Goal: Task Accomplishment & Management: Use online tool/utility

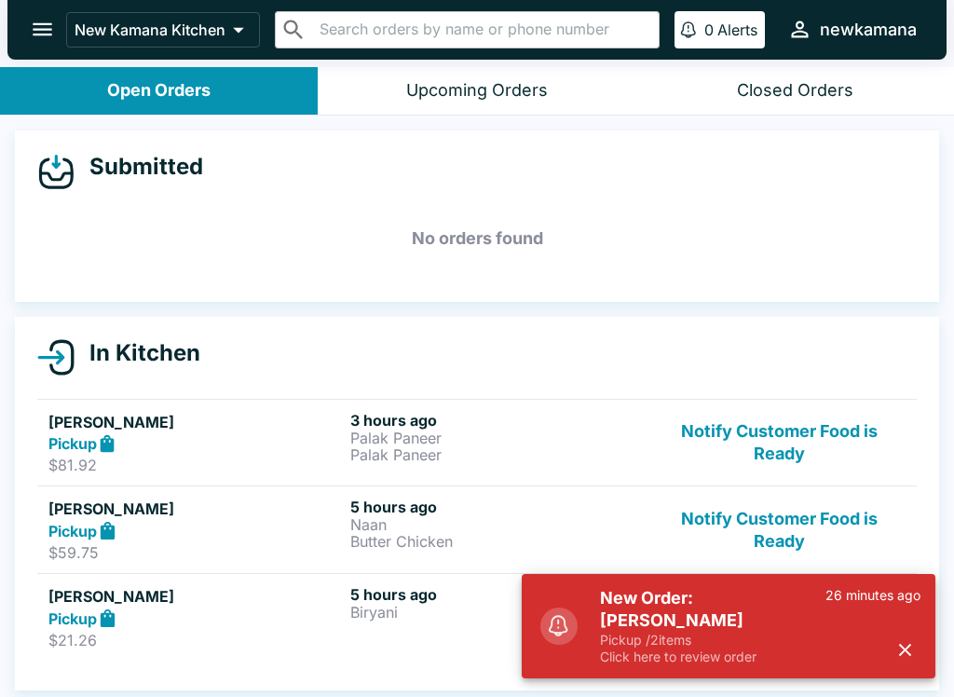
scroll to position [18, 0]
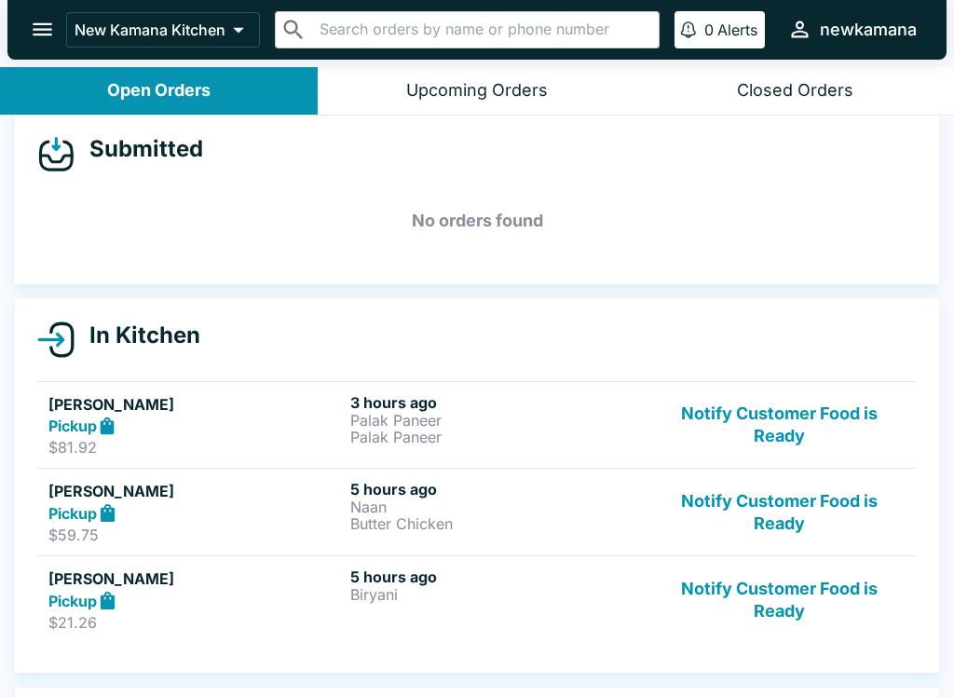
click at [480, 80] on div "Upcoming Orders" at bounding box center [477, 90] width 142 height 21
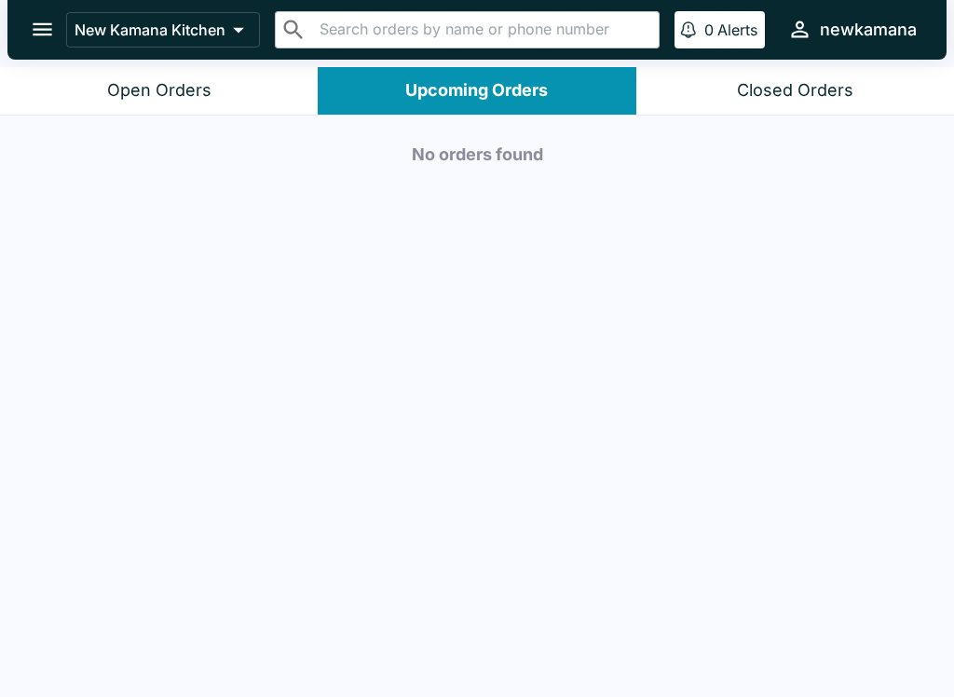
click at [169, 83] on div "Open Orders" at bounding box center [159, 90] width 104 height 21
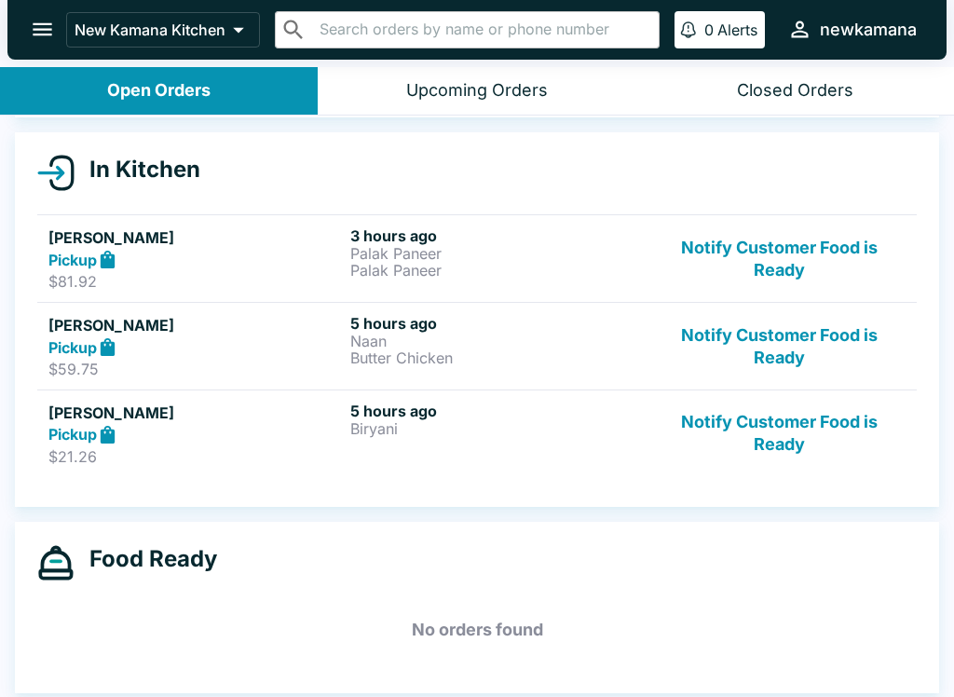
scroll to position [213, 0]
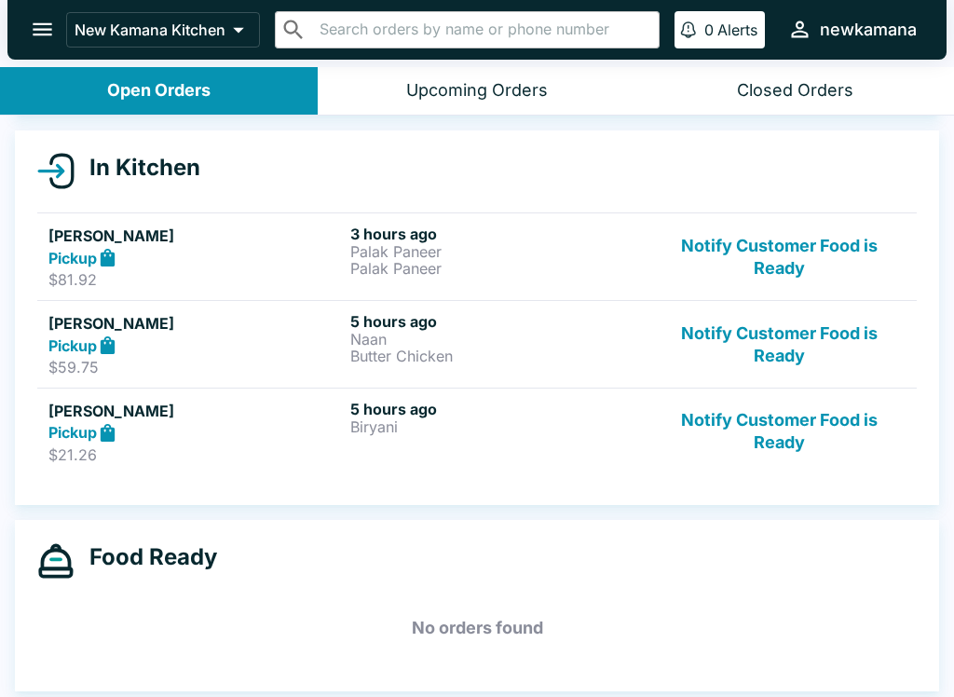
click at [795, 240] on button "Notify Customer Food is Ready" at bounding box center [779, 257] width 252 height 64
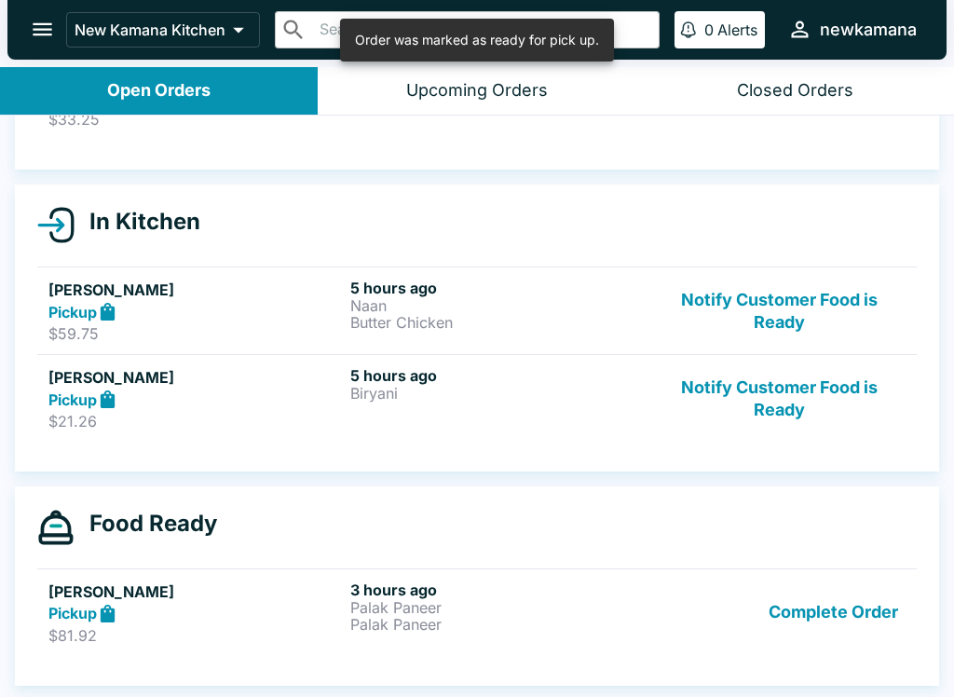
scroll to position [159, 0]
click at [810, 286] on button "Notify Customer Food is Ready" at bounding box center [779, 311] width 252 height 64
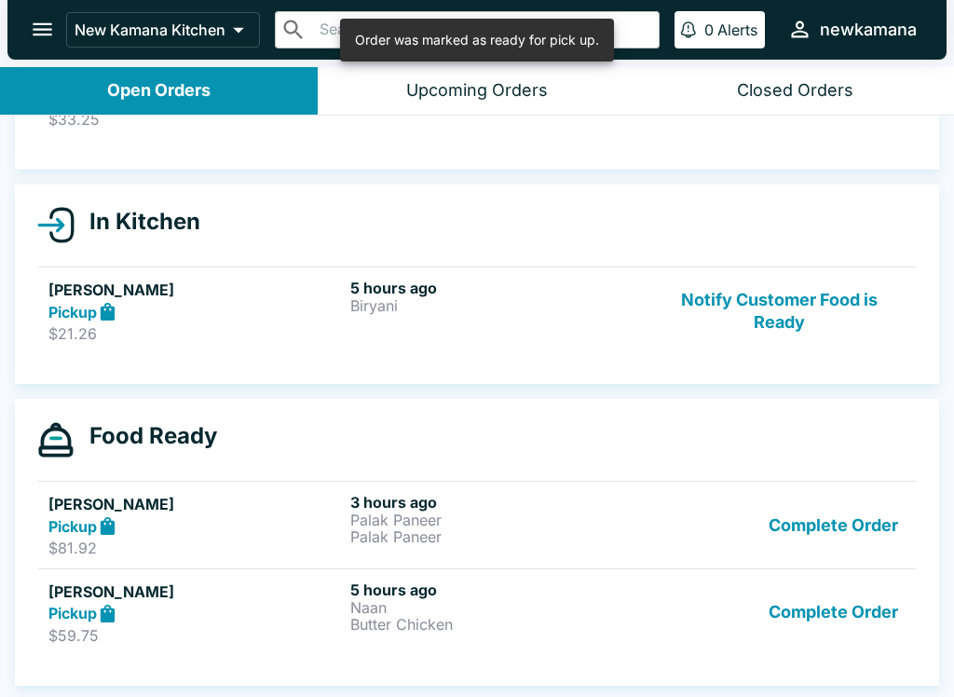
click at [797, 341] on button "Notify Customer Food is Ready" at bounding box center [779, 311] width 252 height 64
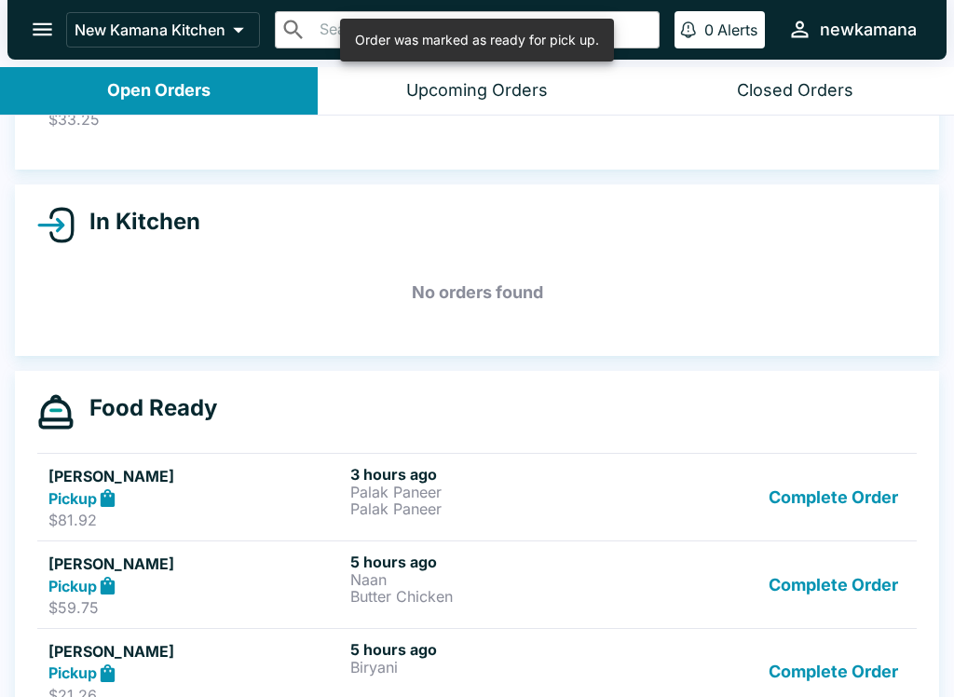
click at [831, 504] on button "Complete Order" at bounding box center [833, 497] width 144 height 64
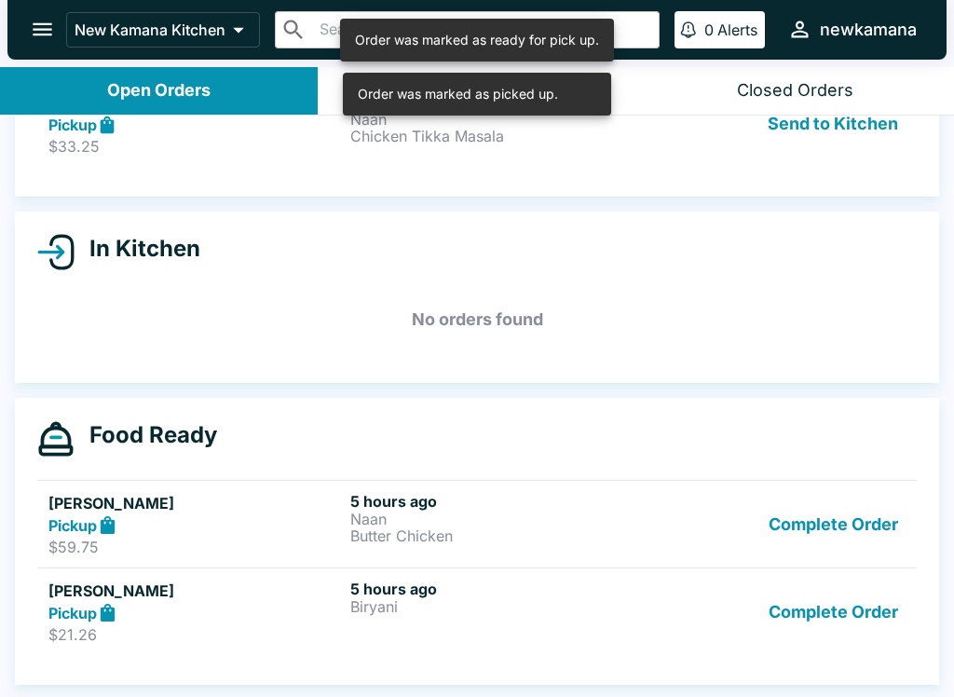
click at [837, 538] on button "Complete Order" at bounding box center [833, 524] width 144 height 64
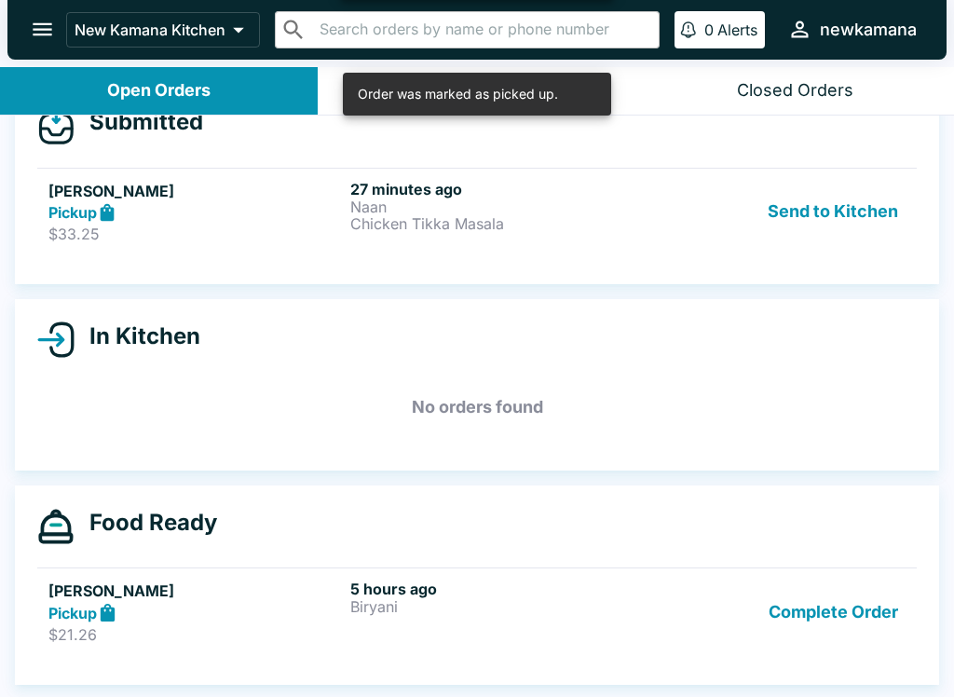
click at [837, 599] on button "Complete Order" at bounding box center [833, 611] width 144 height 64
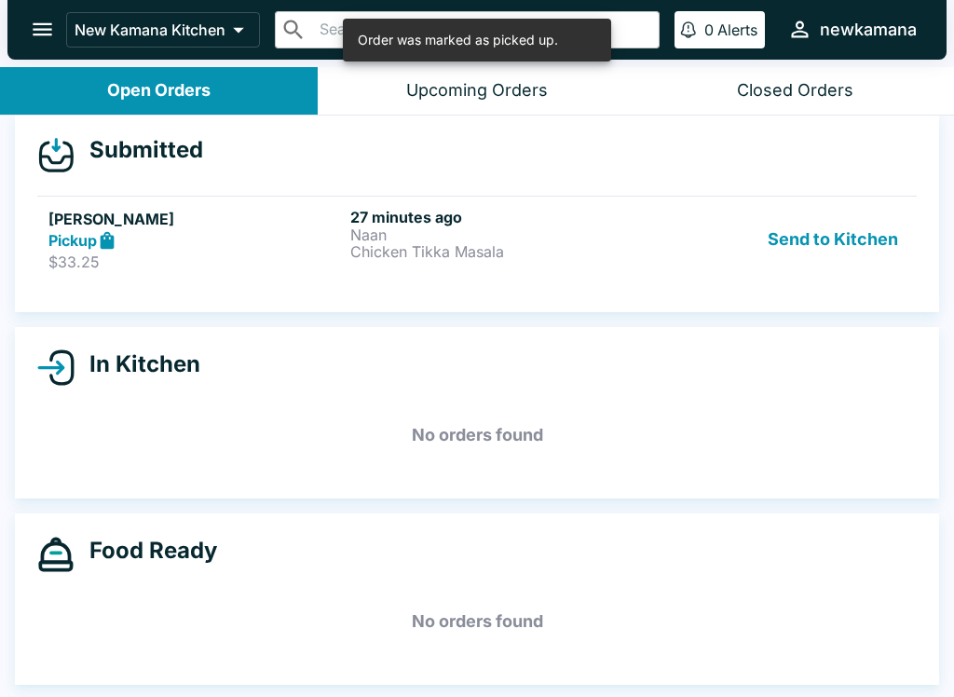
click at [842, 239] on button "Send to Kitchen" at bounding box center [832, 240] width 145 height 64
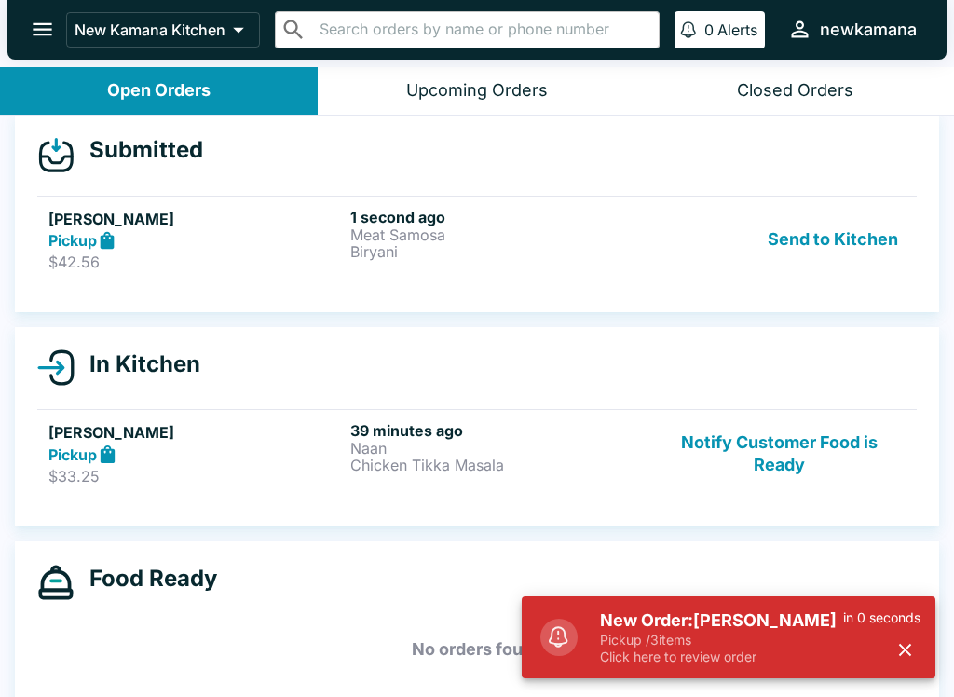
click at [867, 253] on button "Send to Kitchen" at bounding box center [832, 240] width 145 height 64
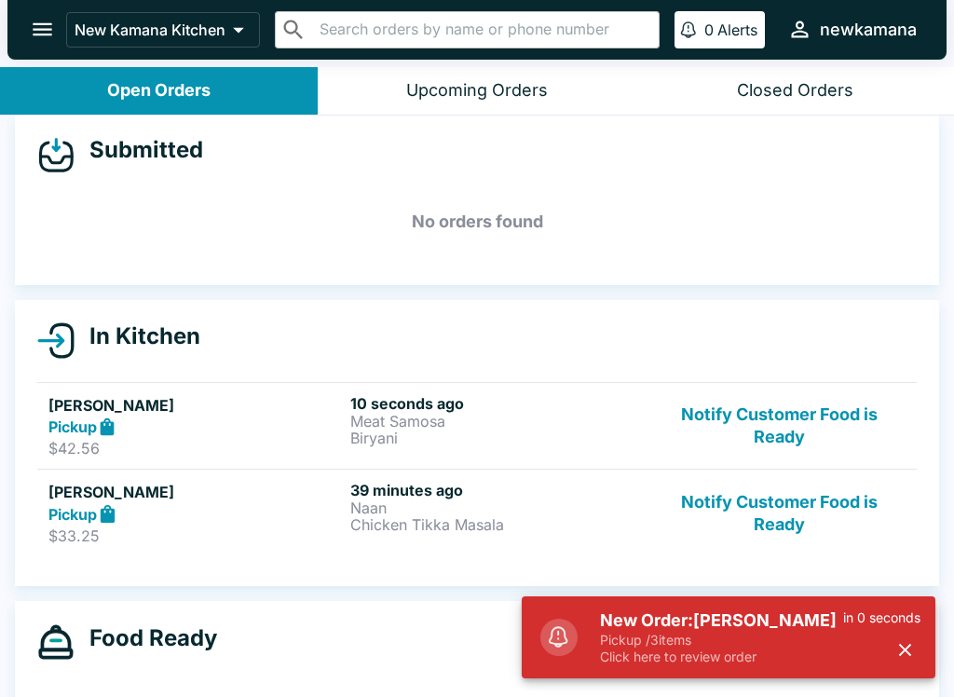
click at [866, 642] on div "in 0 seconds" at bounding box center [881, 637] width 77 height 56
click at [909, 662] on button "button" at bounding box center [905, 649] width 31 height 31
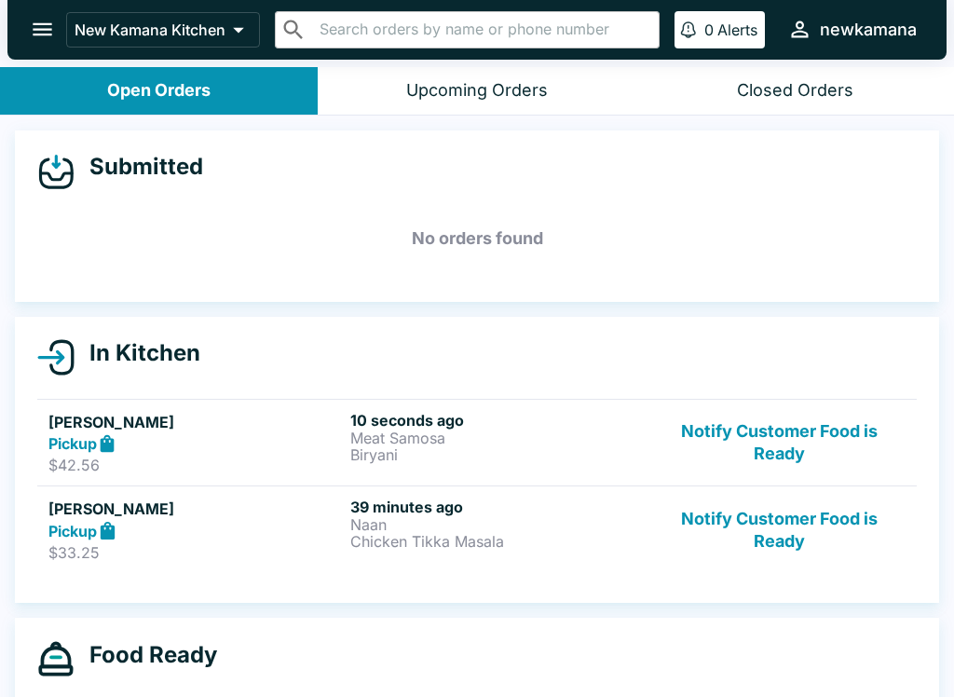
scroll to position [0, 0]
click at [477, 85] on div "Upcoming Orders" at bounding box center [477, 90] width 142 height 21
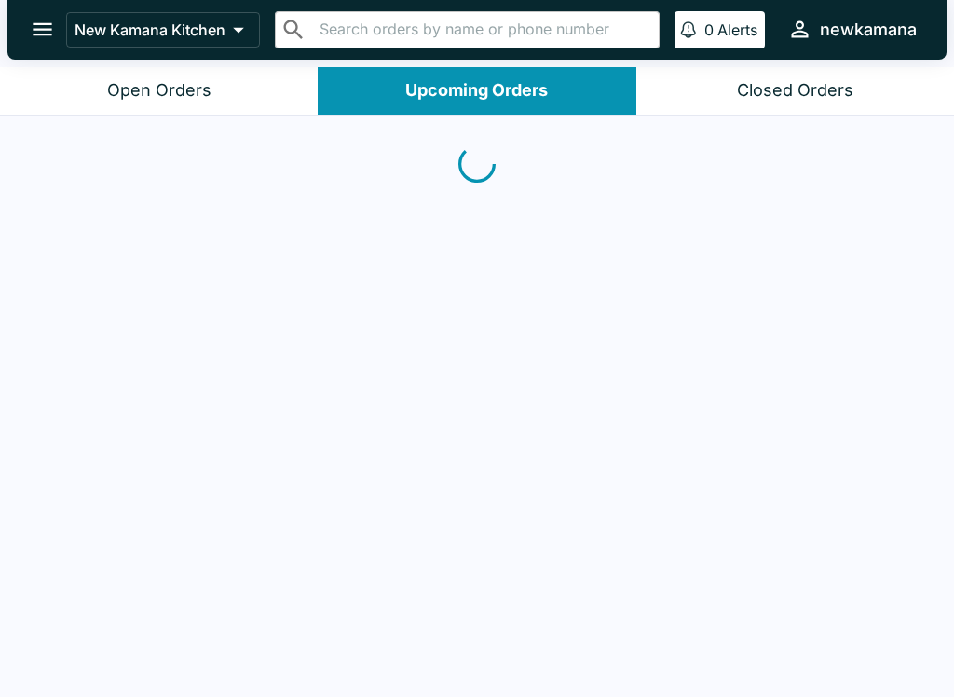
click at [200, 113] on button "Open Orders" at bounding box center [159, 91] width 318 height 48
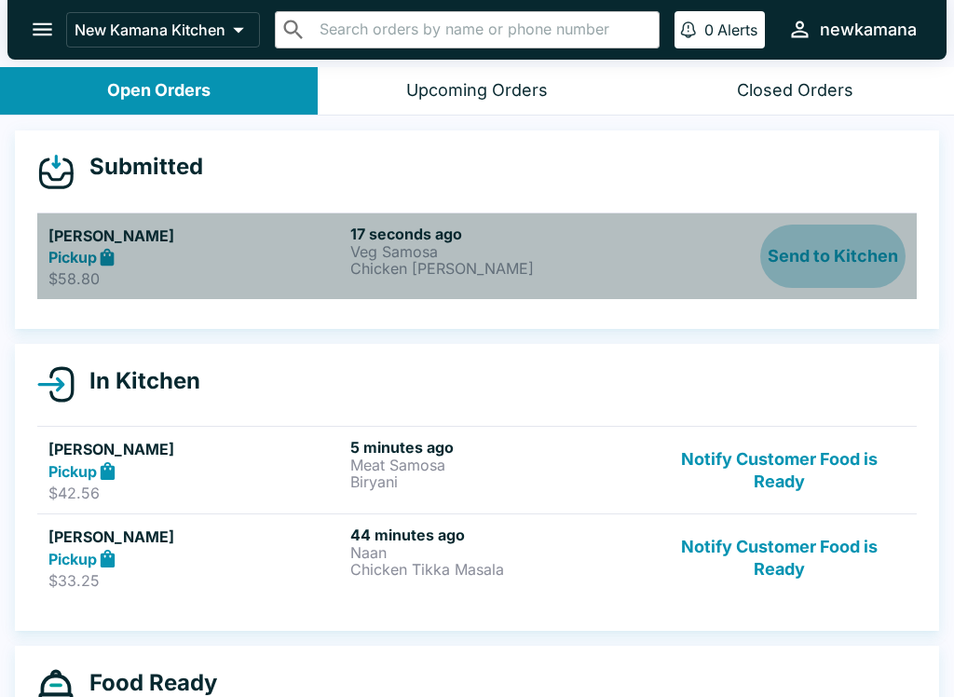
click at [821, 260] on button "Send to Kitchen" at bounding box center [832, 257] width 145 height 64
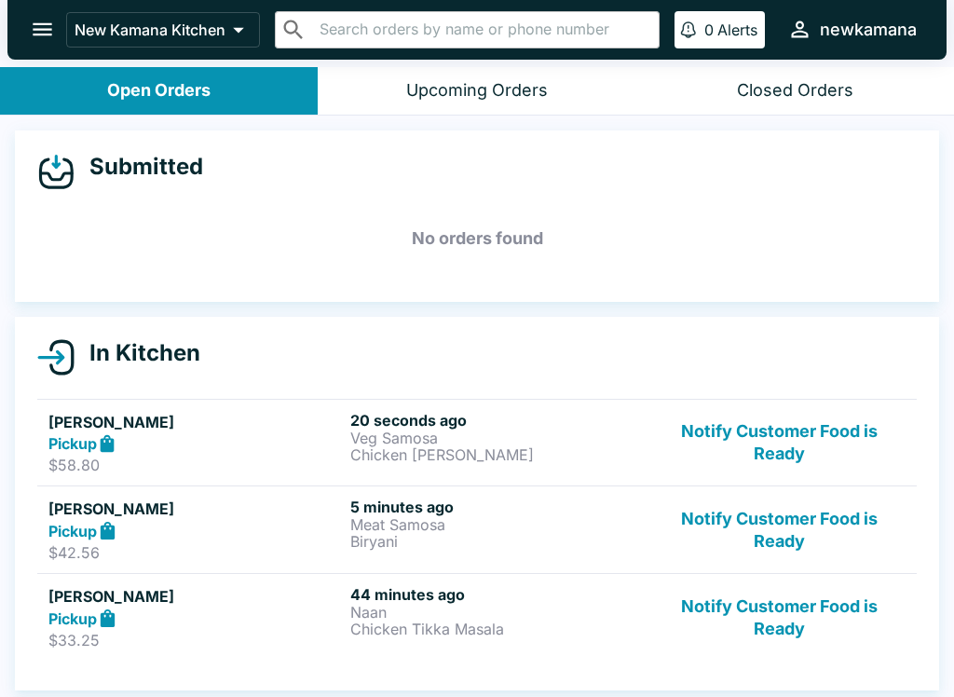
click at [835, 606] on button "Notify Customer Food is Ready" at bounding box center [779, 617] width 252 height 64
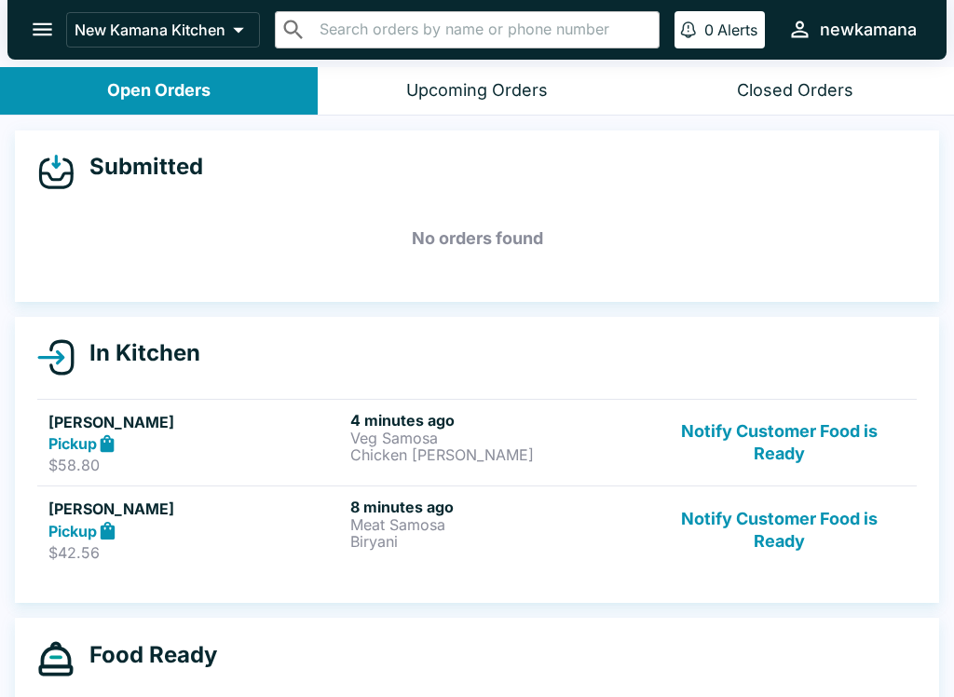
click at [821, 513] on button "Notify Customer Food is Ready" at bounding box center [779, 529] width 252 height 64
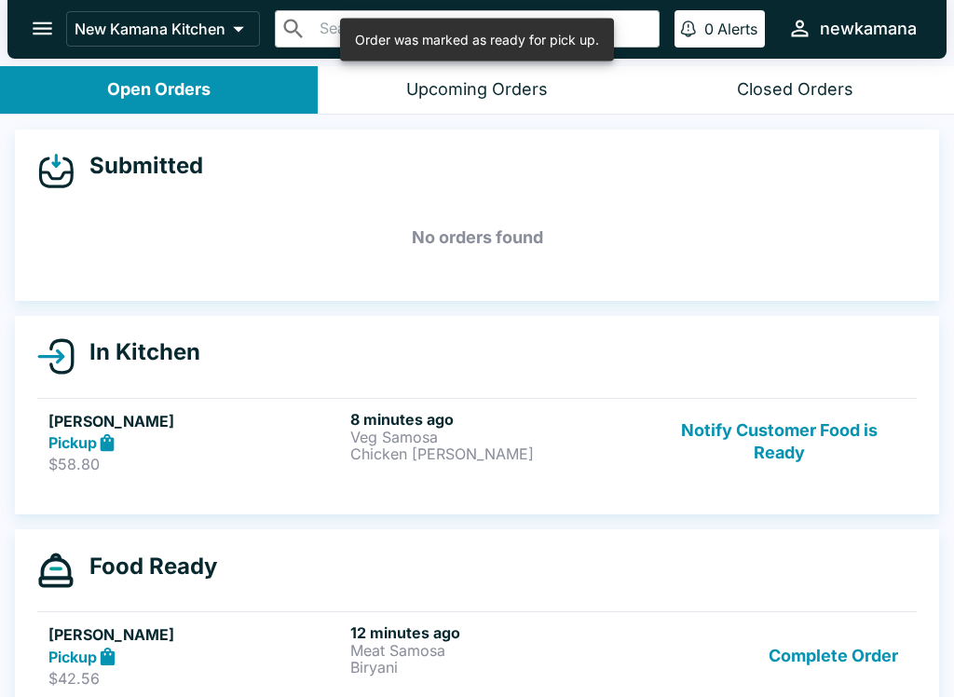
scroll to position [3, 0]
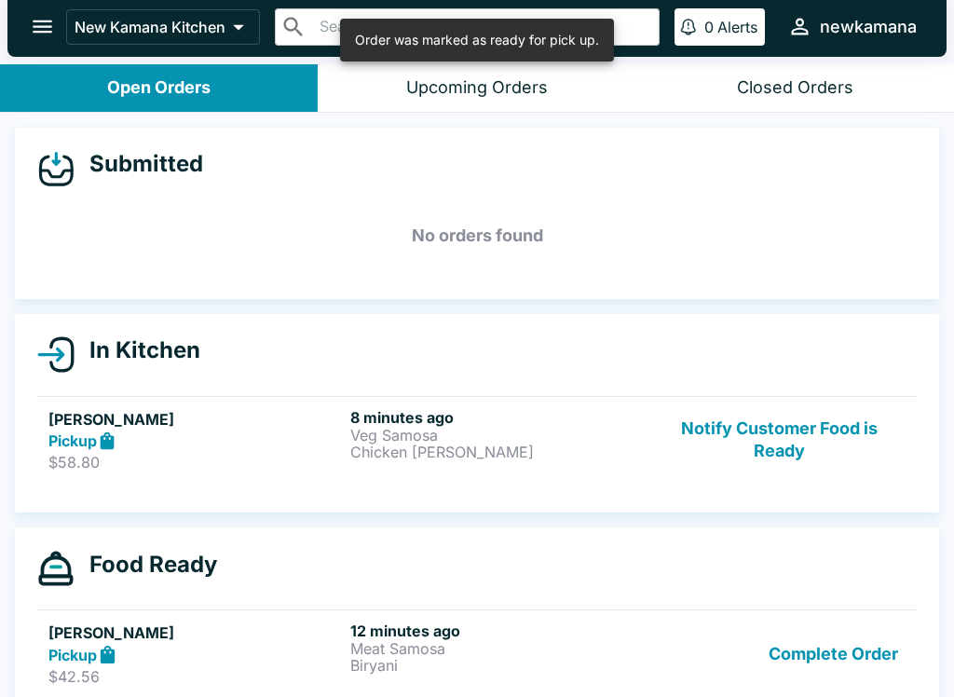
click at [834, 651] on button "Complete Order" at bounding box center [833, 653] width 144 height 64
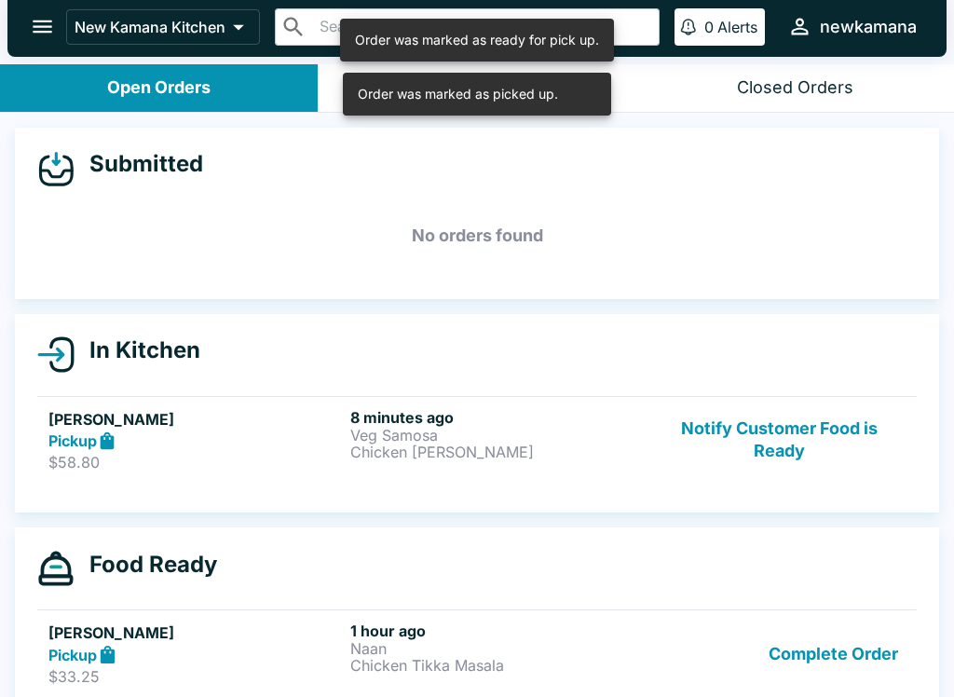
scroll to position [0, 0]
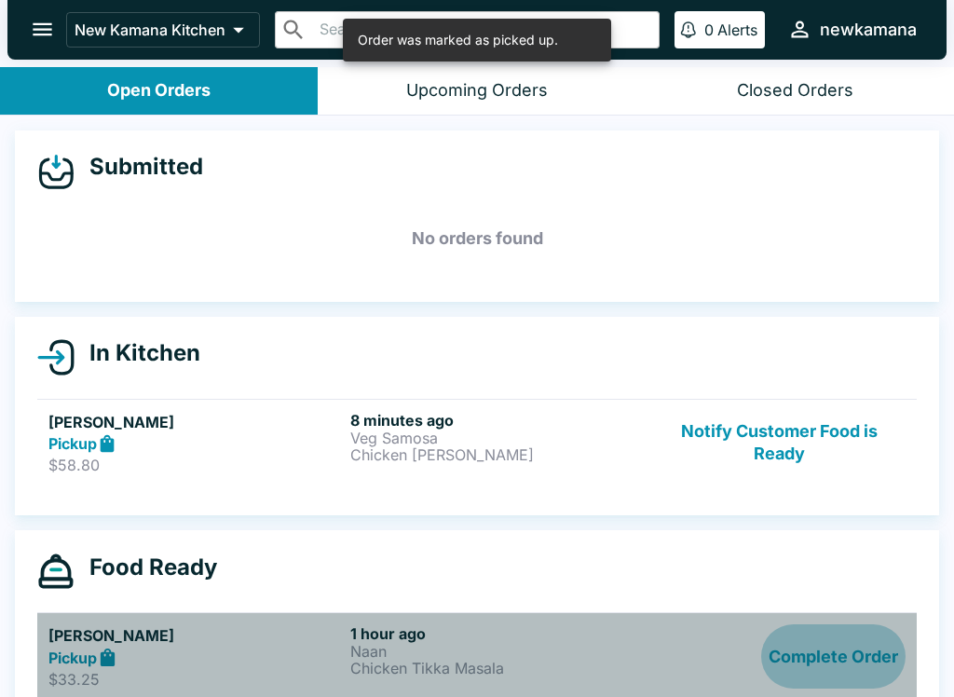
click at [811, 666] on button "Complete Order" at bounding box center [833, 656] width 144 height 64
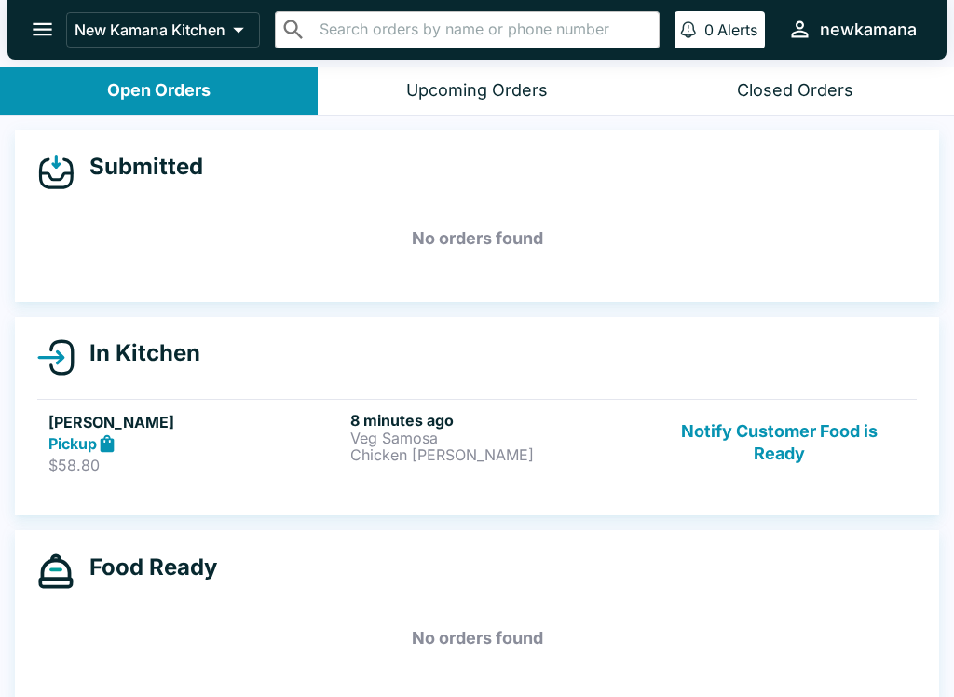
click at [774, 420] on button "Notify Customer Food is Ready" at bounding box center [779, 443] width 252 height 64
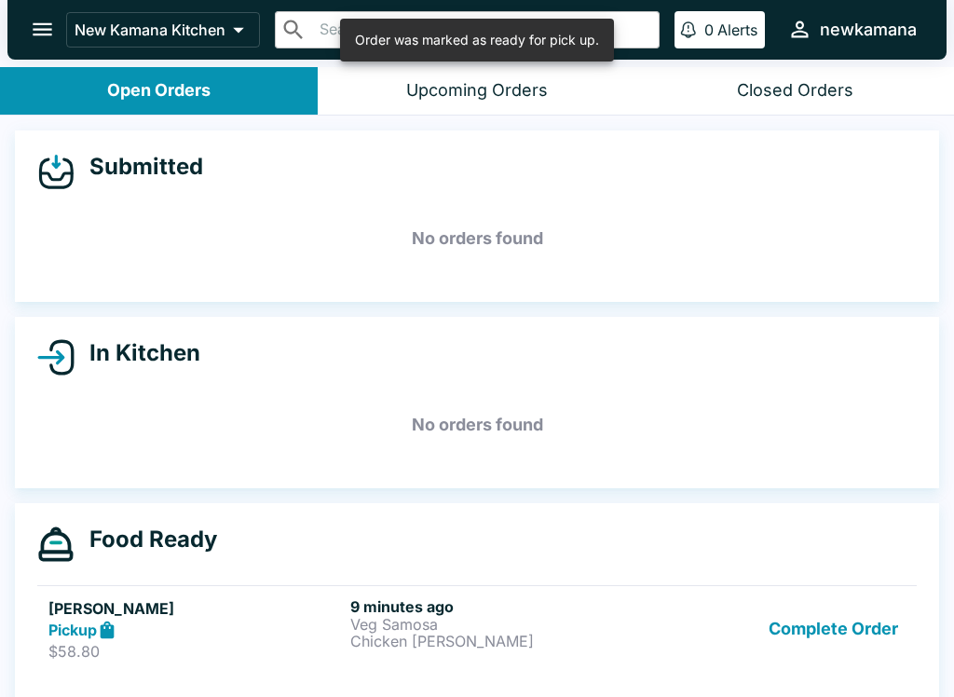
click at [876, 648] on button "Complete Order" at bounding box center [833, 629] width 144 height 64
